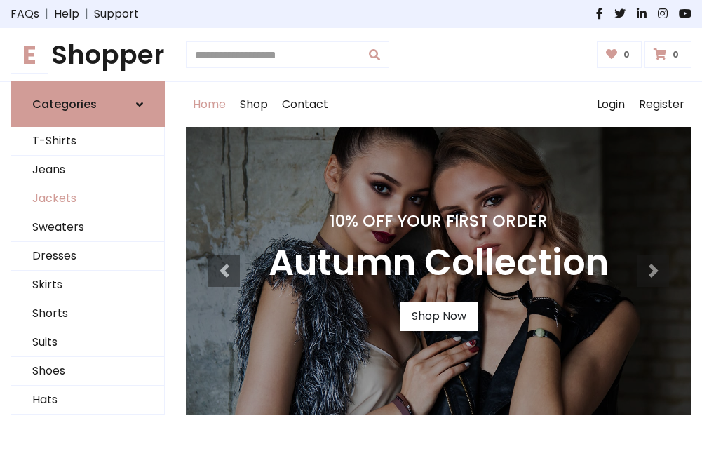
click at [88, 199] on link "Jackets" at bounding box center [87, 198] width 153 height 29
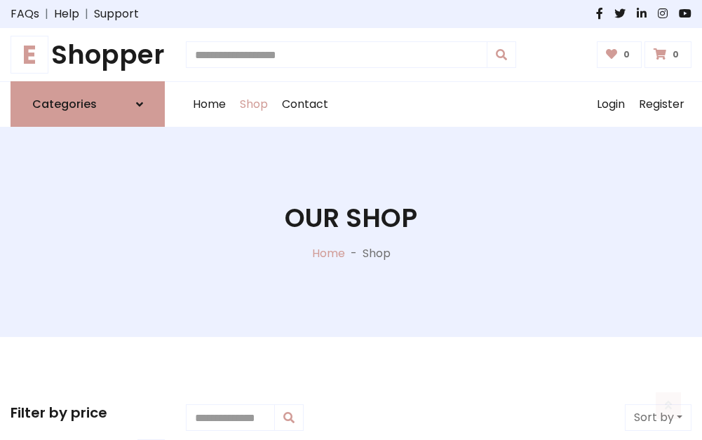
scroll to position [634, 0]
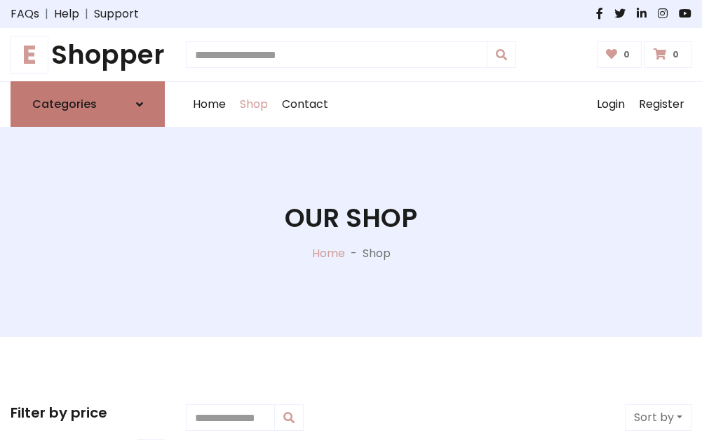
click at [88, 104] on h6 "Categories" at bounding box center [64, 103] width 64 height 13
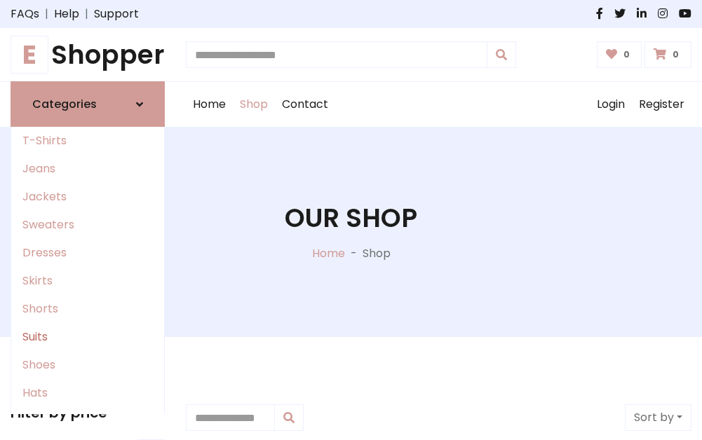
click at [88, 337] on link "Suits" at bounding box center [87, 337] width 153 height 28
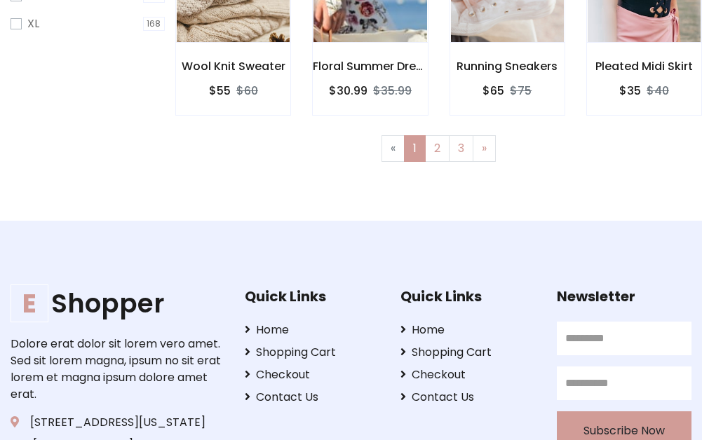
scroll to position [1013, 0]
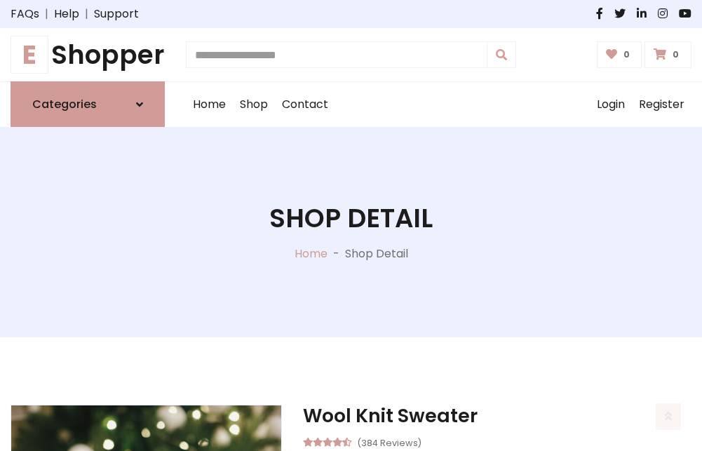
scroll to position [1310, 0]
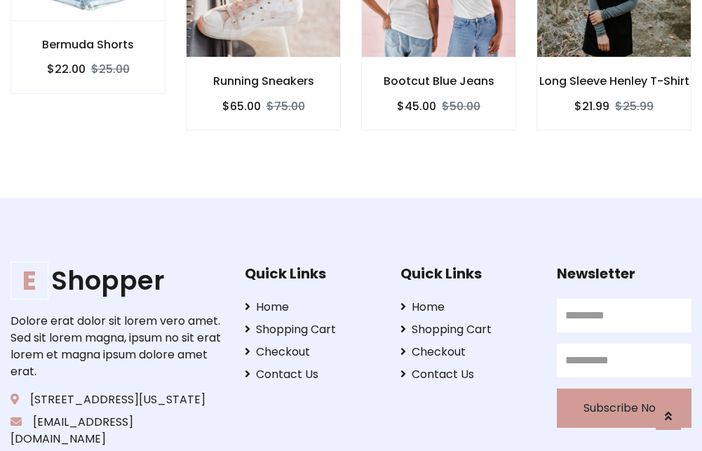
scroll to position [1308, 0]
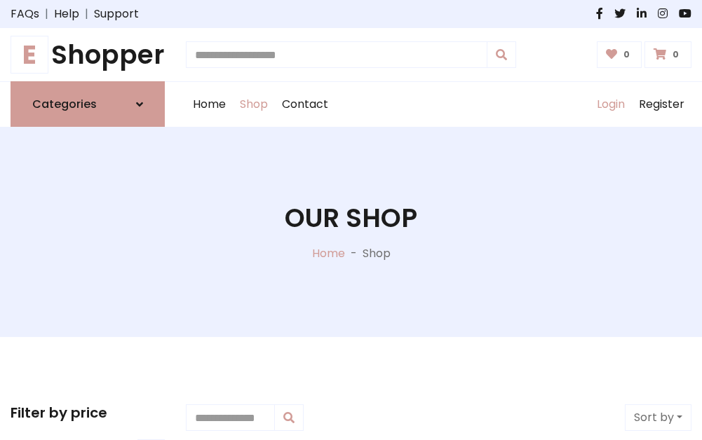
click at [610, 104] on link "Login" at bounding box center [610, 104] width 42 height 45
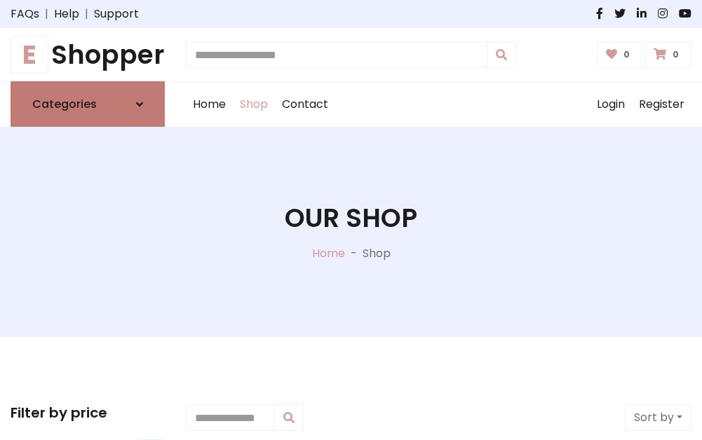
click at [139, 104] on icon at bounding box center [139, 104] width 7 height 11
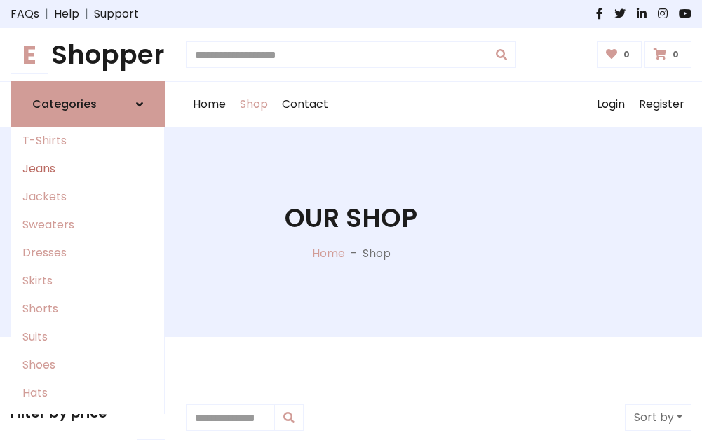
click at [88, 169] on link "Jeans" at bounding box center [87, 169] width 153 height 28
